Goal: Find specific page/section: Find specific page/section

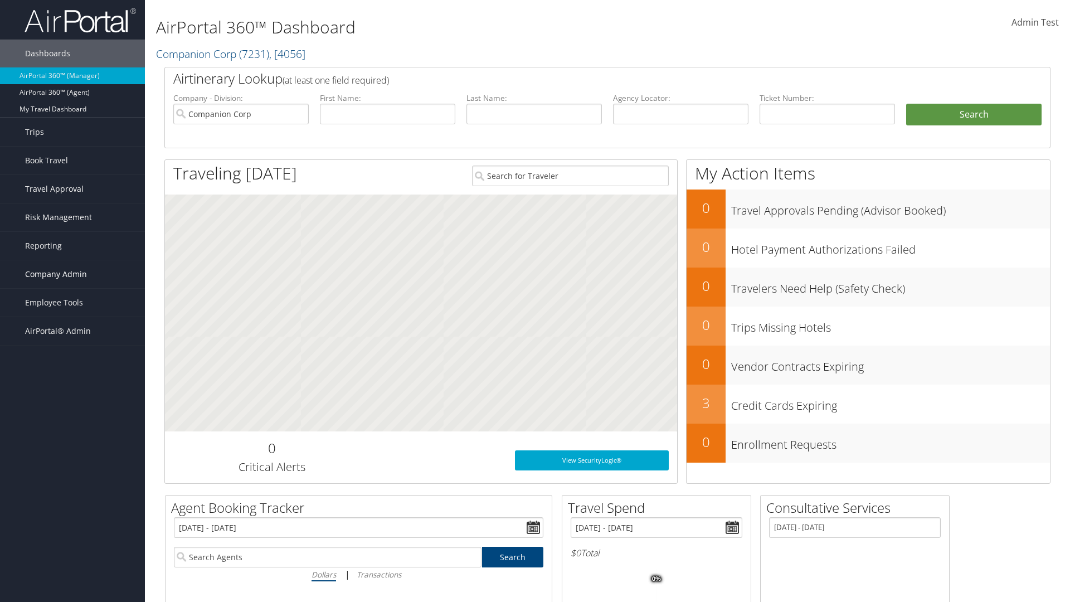
click at [72, 274] on span "Company Admin" at bounding box center [56, 274] width 62 height 28
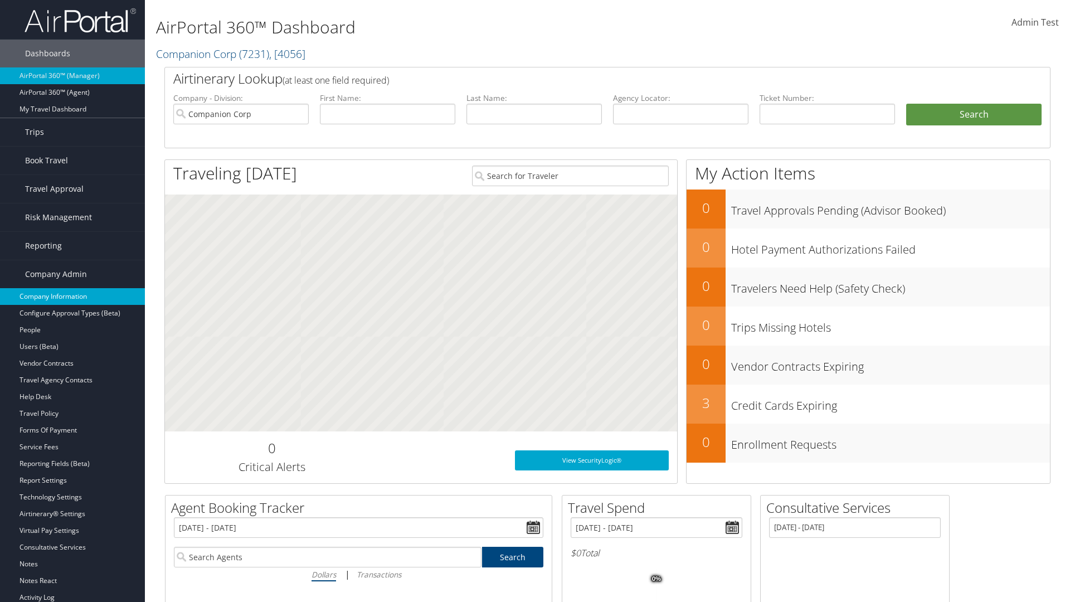
click at [72, 296] on link "Company Information" at bounding box center [72, 296] width 145 height 17
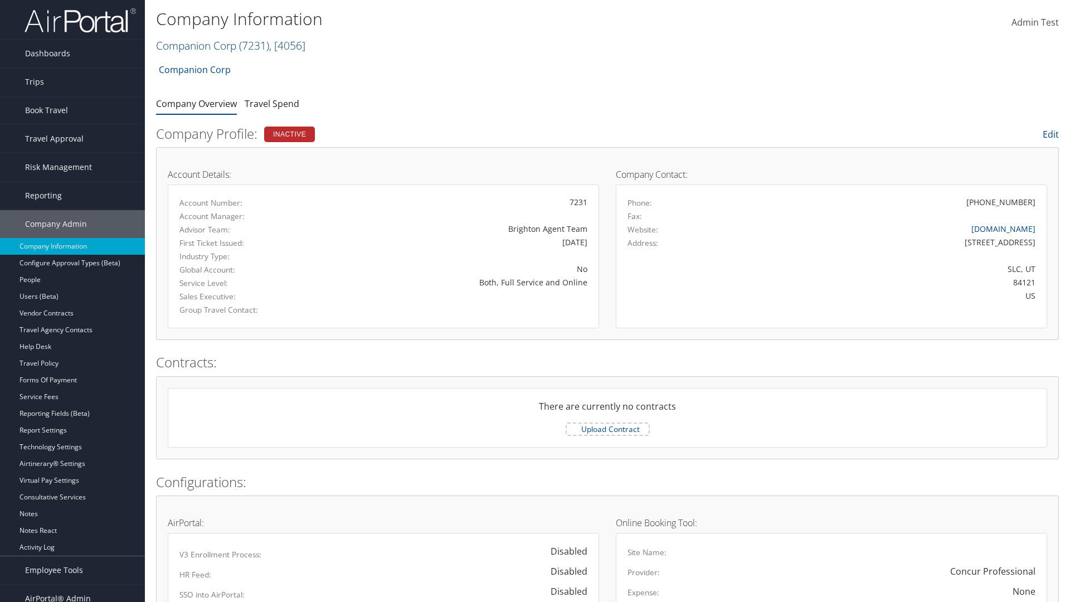
click at [196, 45] on link "Companion Corp ( 7231 ) , [ 4056 ]" at bounding box center [230, 45] width 149 height 15
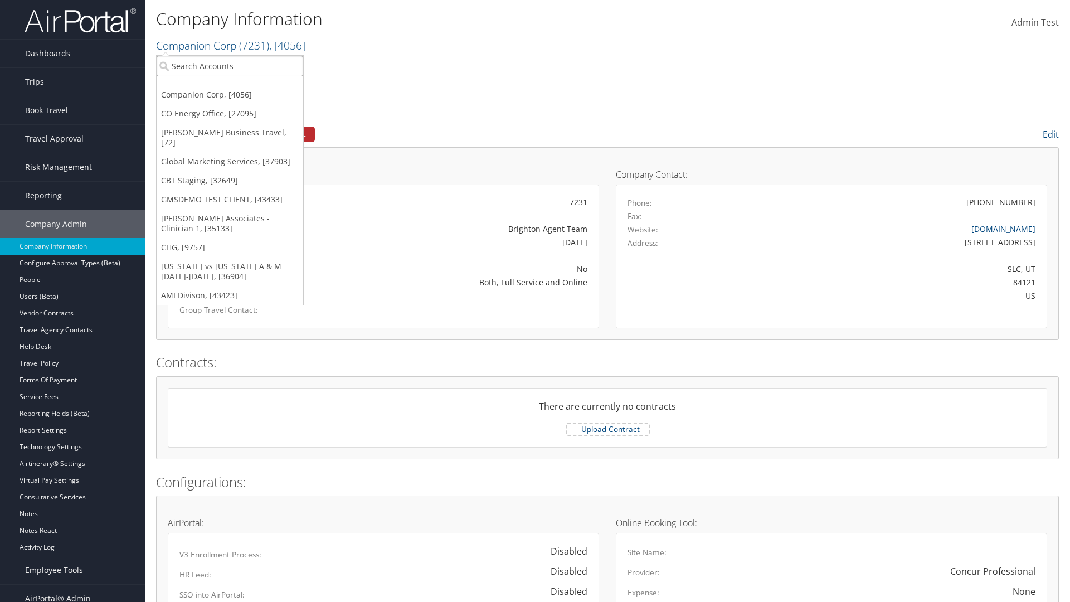
click at [230, 66] on input "search" at bounding box center [230, 66] width 147 height 21
type input "CBTSTG"
